Goal: Information Seeking & Learning: Find specific page/section

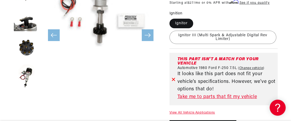
scroll to position [186, 0]
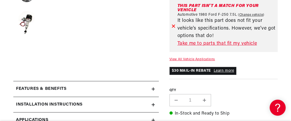
click at [182, 44] on link "Take me to parts that fit my vehicle" at bounding box center [226, 44] width 98 height 8
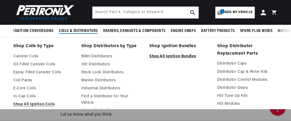
scroll to position [0, 199]
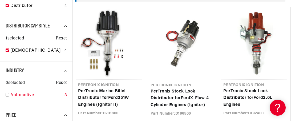
click at [6, 94] on input "checkbox" at bounding box center [7, 94] width 3 height 3
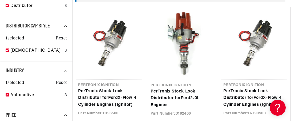
checkbox input "true"
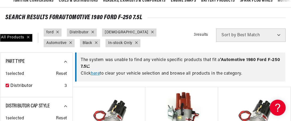
click at [97, 74] on link "here" at bounding box center [95, 73] width 9 height 4
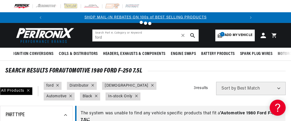
scroll to position [133, 0]
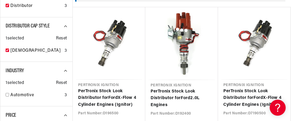
checkbox input "false"
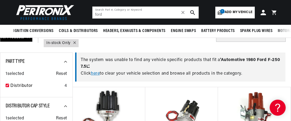
scroll to position [0, 199]
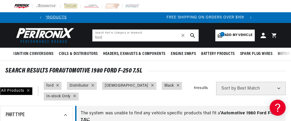
scroll to position [0, 199]
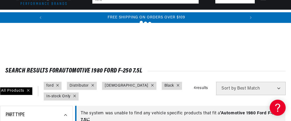
scroll to position [346, 0]
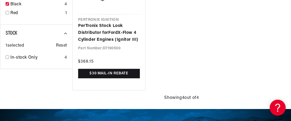
checkbox input "false"
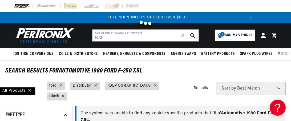
checkbox input "false"
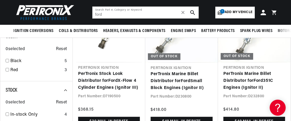
scroll to position [213, 0]
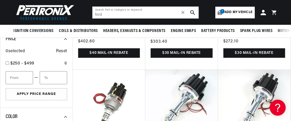
checkbox input "false"
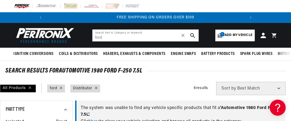
scroll to position [0, 199]
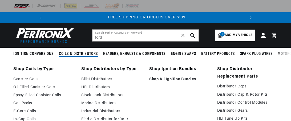
scroll to position [0, 199]
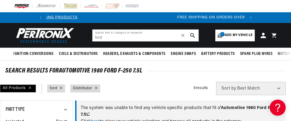
scroll to position [0, 199]
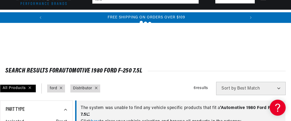
scroll to position [106, 0]
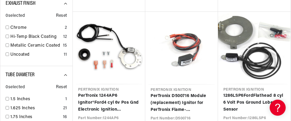
scroll to position [586, 0]
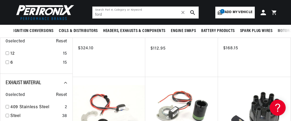
scroll to position [0, 199]
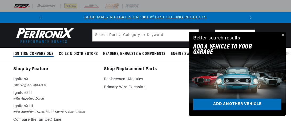
scroll to position [27, 0]
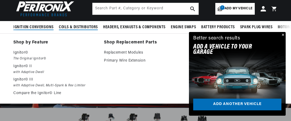
click at [83, 26] on span "Coils & Distributors" at bounding box center [78, 27] width 39 height 6
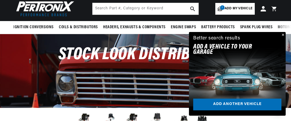
scroll to position [0, 0]
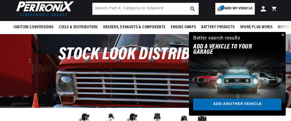
click at [282, 35] on button "Close" at bounding box center [282, 35] width 6 height 6
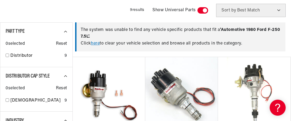
scroll to position [0, 199]
click at [97, 45] on link "here" at bounding box center [95, 43] width 9 height 4
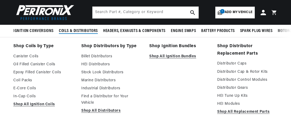
scroll to position [80, 0]
click at [109, 71] on link "Stock Look Distributors" at bounding box center [111, 72] width 60 height 6
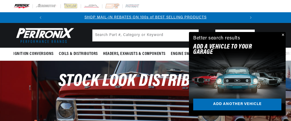
click at [283, 35] on button "Close" at bounding box center [282, 35] width 6 height 6
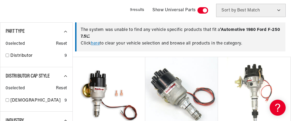
scroll to position [0, 199]
click at [97, 43] on link "here" at bounding box center [95, 43] width 9 height 4
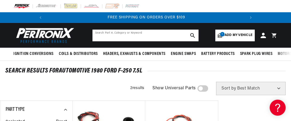
click at [167, 34] on input "text" at bounding box center [145, 36] width 106 height 12
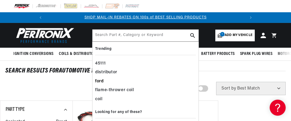
click at [100, 81] on div "ford" at bounding box center [145, 81] width 101 height 9
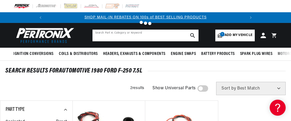
type input "ford"
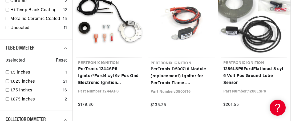
scroll to position [586, 0]
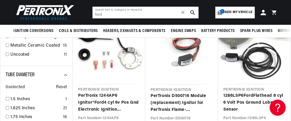
click at [138, 15] on input "ford" at bounding box center [145, 13] width 106 height 12
click at [192, 13] on icon "search button" at bounding box center [192, 12] width 5 height 5
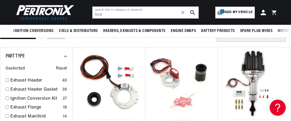
scroll to position [0, 199]
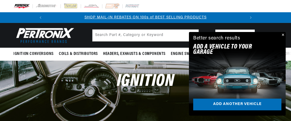
click at [282, 35] on button "Close" at bounding box center [282, 35] width 6 height 6
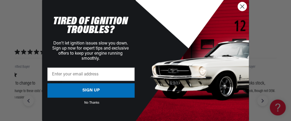
scroll to position [0, 199]
click at [242, 6] on icon "Close dialog" at bounding box center [243, 7] width 4 height 4
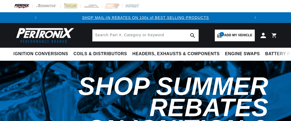
select select "1980"
select select "Ford"
select select "F-250"
select select "7.5L"
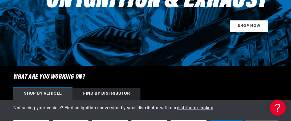
scroll to position [0, 199]
click at [51, 94] on div "Shop by vehicle" at bounding box center [42, 94] width 59 height 12
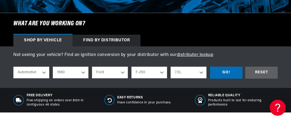
click at [53, 40] on div "Shop by vehicle" at bounding box center [42, 41] width 59 height 12
click at [75, 72] on select "2022 2021 2020 2019 2018 2017 2016 2015 2014 2013 2012 2011 2010 2009 2008 2007…" at bounding box center [71, 73] width 36 height 12
click at [53, 67] on select "2022 2021 2020 2019 2018 2017 2016 2015 2014 2013 2012 2011 2010 2009 2008 2007…" at bounding box center [71, 73] width 36 height 12
select select "1974"
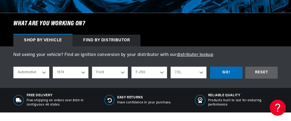
select select "Engine"
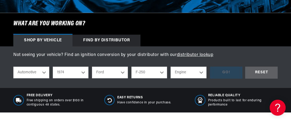
scroll to position [0, 199]
click at [142, 72] on select "Bronco Country Sedan Country Squire Custom 500 E-100 Econoline E-200 Econoline …" at bounding box center [149, 73] width 36 height 12
click at [131, 67] on select "Bronco Country Sedan Country Squire Custom 500 E-100 Econoline E-200 Econoline …" at bounding box center [149, 73] width 36 height 12
select select "Gran-Torino"
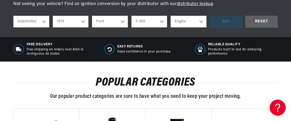
scroll to position [213, 0]
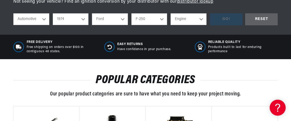
click at [177, 20] on select "Engine 7.0L 250cid / 4.1L 302cid / 5.0L 351cid / 5.8L 400cid / 6.6L 460cid / 7.…" at bounding box center [188, 19] width 36 height 12
select select "460cid-7.5L"
click at [170, 14] on select "Engine 7.0L 250cid / 4.1L 302cid / 5.0L 351cid / 5.8L 400cid / 6.6L 460cid / 7.…" at bounding box center [188, 19] width 36 height 12
select select "460cid-7.5L"
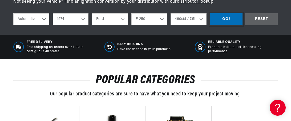
scroll to position [0, 0]
click at [225, 17] on div "GO!" at bounding box center [226, 19] width 32 height 12
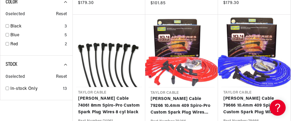
scroll to position [506, 0]
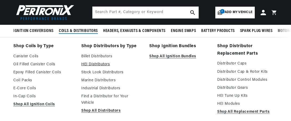
scroll to position [612, 0]
click at [85, 30] on span "Coils & Distributors" at bounding box center [78, 31] width 39 height 6
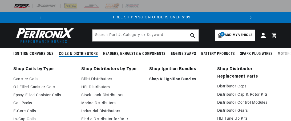
scroll to position [0, 199]
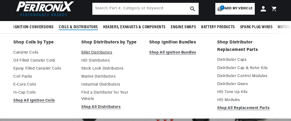
click at [85, 53] on link "Billet Distributors" at bounding box center [111, 53] width 60 height 6
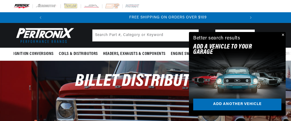
scroll to position [0, 102]
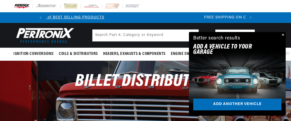
click at [282, 34] on button "Close" at bounding box center [282, 35] width 6 height 6
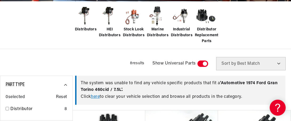
scroll to position [0, 0]
click at [95, 98] on link "here" at bounding box center [95, 97] width 9 height 4
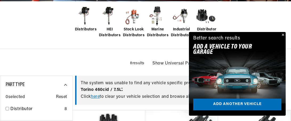
scroll to position [133, 0]
click at [84, 10] on img at bounding box center [85, 15] width 21 height 21
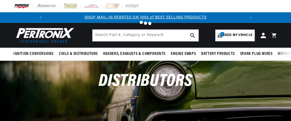
scroll to position [53, 0]
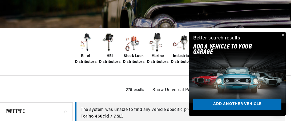
click at [282, 34] on button "Close" at bounding box center [282, 35] width 6 height 6
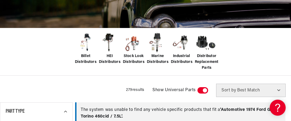
click at [133, 44] on img at bounding box center [133, 42] width 21 height 21
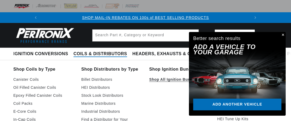
scroll to position [24, 0]
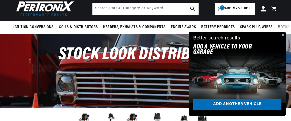
click at [283, 35] on button "Close" at bounding box center [282, 35] width 6 height 6
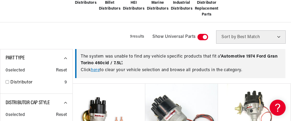
scroll to position [0, 199]
click at [94, 69] on link "here" at bounding box center [95, 70] width 9 height 4
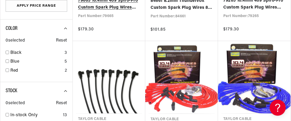
scroll to position [506, 0]
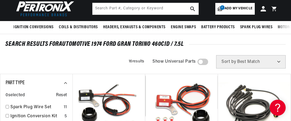
scroll to position [0, 199]
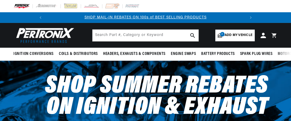
select select "1974"
select select "Ford"
select select "Gran-[GEOGRAPHIC_DATA]"
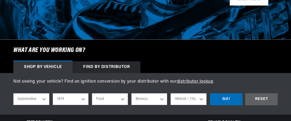
scroll to position [160, 0]
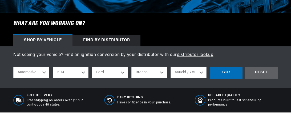
click at [45, 40] on div "Shop by vehicle" at bounding box center [42, 41] width 59 height 12
click at [181, 72] on select "7.0L 250cid / 4.1L 302cid / 5.0L 351cid / 5.8L 400cid / 6.6L 460cid / 7.5L" at bounding box center [188, 73] width 36 height 12
click at [170, 67] on select "7.0L 250cid / 4.1L 302cid / 5.0L 351cid / 5.8L 400cid / 6.6L 460cid / 7.5L" at bounding box center [188, 73] width 36 height 12
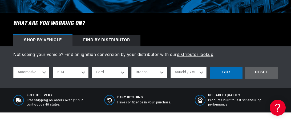
select select "400cid-6.6L"
click at [225, 72] on div "GO!" at bounding box center [226, 73] width 32 height 12
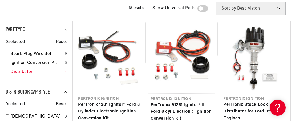
click at [11, 72] on link "Distributor" at bounding box center [36, 72] width 52 height 7
checkbox input "true"
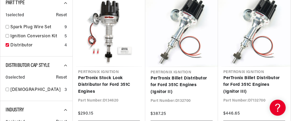
scroll to position [133, 0]
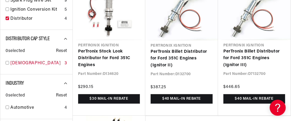
click at [7, 64] on input "checkbox" at bounding box center [7, 62] width 3 height 3
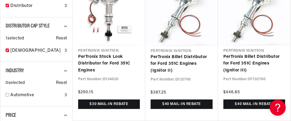
checkbox input "true"
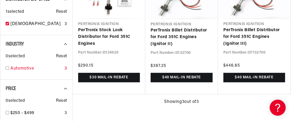
click at [7, 66] on input "checkbox" at bounding box center [7, 67] width 3 height 3
checkbox input "true"
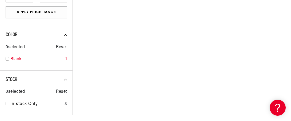
scroll to position [0, 199]
click at [7, 59] on input "checkbox" at bounding box center [7, 58] width 3 height 3
checkbox input "true"
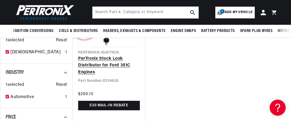
click at [97, 76] on link "PerTronix Stock Look Distributor for Ford 351C Engines" at bounding box center [109, 65] width 62 height 21
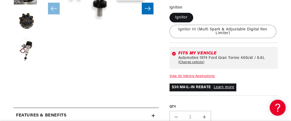
scroll to position [0, 199]
click at [189, 76] on link "View All Vehicle Applications" at bounding box center [192, 76] width 46 height 3
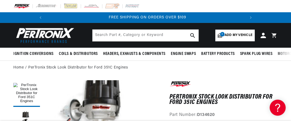
scroll to position [0, 199]
